Goal: Task Accomplishment & Management: Use online tool/utility

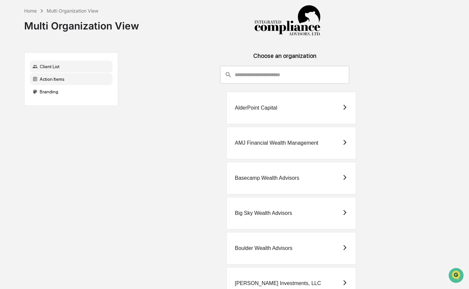
click at [65, 79] on div "Action Items" at bounding box center [71, 79] width 83 height 12
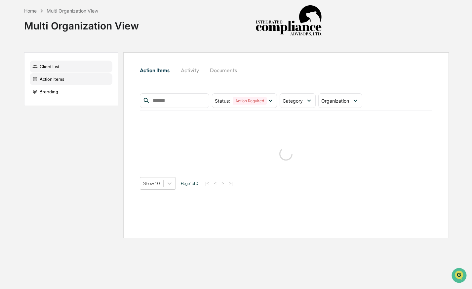
click at [84, 65] on div "Client List" at bounding box center [71, 67] width 83 height 12
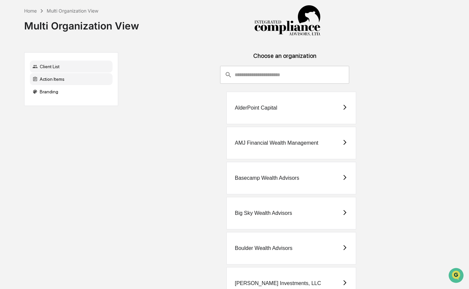
click at [61, 80] on div "Action Items" at bounding box center [71, 79] width 83 height 12
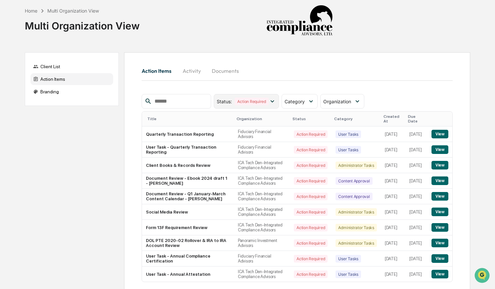
click at [274, 101] on icon at bounding box center [272, 101] width 4 height 2
click at [305, 100] on span "Category" at bounding box center [295, 102] width 20 height 6
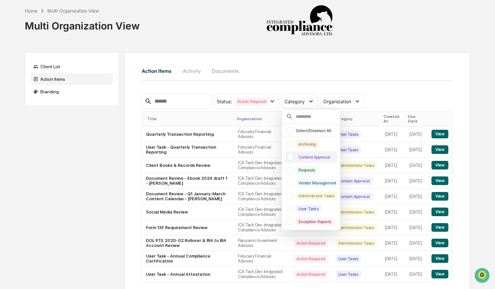
click at [290, 157] on div at bounding box center [290, 157] width 6 height 6
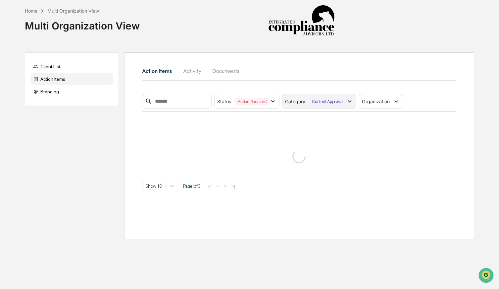
click at [347, 103] on icon at bounding box center [349, 101] width 7 height 7
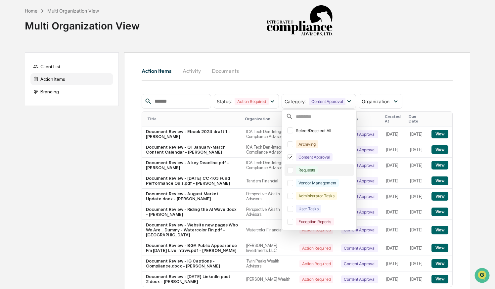
click at [293, 171] on div at bounding box center [290, 170] width 6 height 6
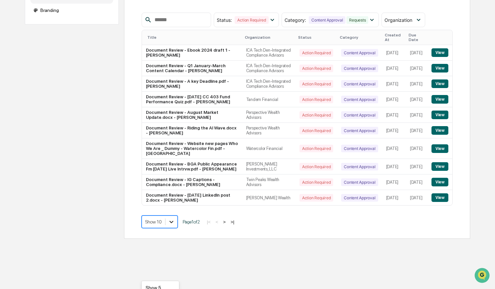
scroll to position [131, 0]
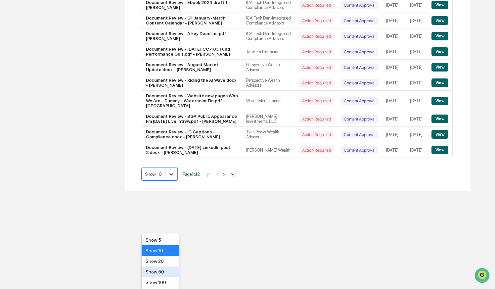
click at [171, 191] on body "Home Multi Organization View Multi Organization View Client List Action Items B…" at bounding box center [247, 31] width 495 height 320
click at [167, 271] on div "Show 50" at bounding box center [160, 271] width 37 height 11
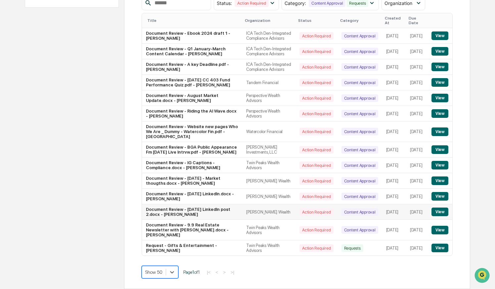
scroll to position [117, 0]
click at [438, 118] on button "View" at bounding box center [439, 113] width 17 height 9
